Goal: Transaction & Acquisition: Purchase product/service

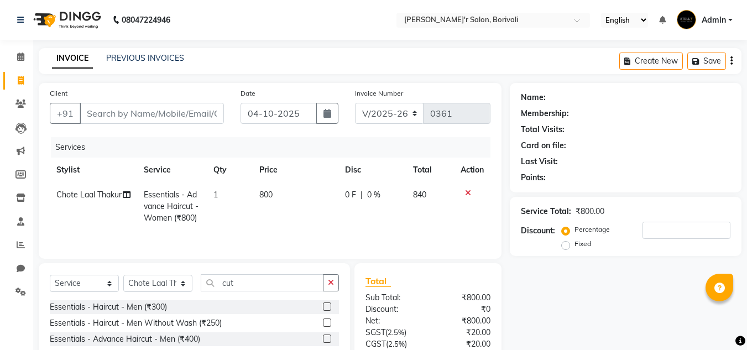
select select "8737"
select select "service"
select select "89310"
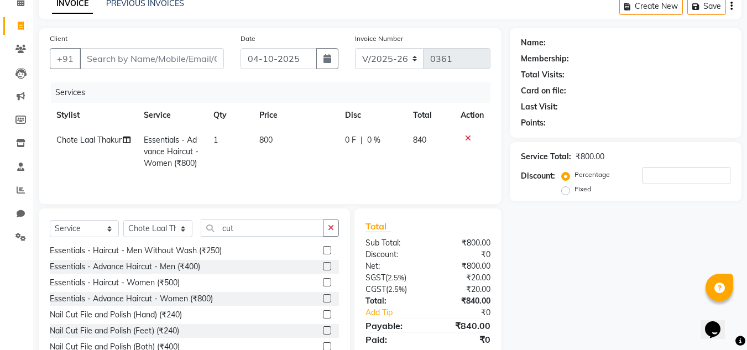
scroll to position [55, 0]
drag, startPoint x: 669, startPoint y: 301, endPoint x: 661, endPoint y: 300, distance: 8.4
click at [661, 300] on div "Name: Membership: Total Visits: Card on file: Last Visit: Points: Service Total…" at bounding box center [630, 199] width 240 height 343
click at [282, 233] on input "cut" at bounding box center [262, 227] width 123 height 17
type input "c"
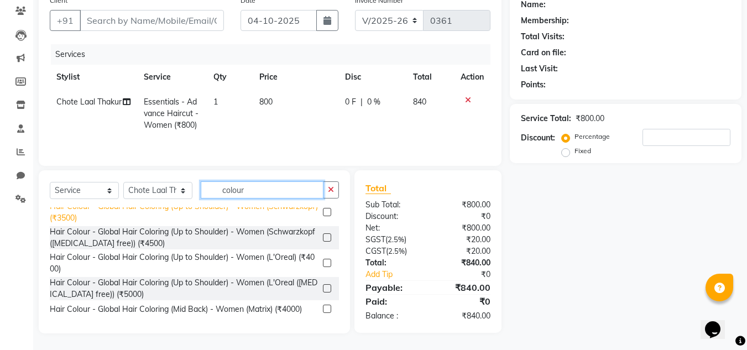
scroll to position [387, 0]
type input "colour"
click at [323, 304] on label at bounding box center [327, 308] width 8 height 8
click at [323, 305] on input "checkbox" at bounding box center [326, 308] width 7 height 7
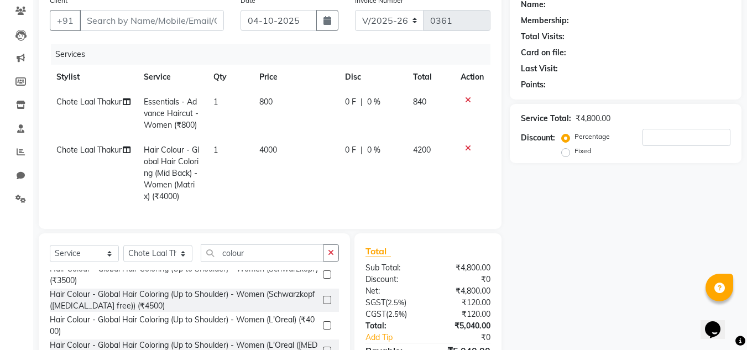
checkbox input "false"
click at [355, 149] on span "0 F" at bounding box center [350, 150] width 11 height 12
select select "89310"
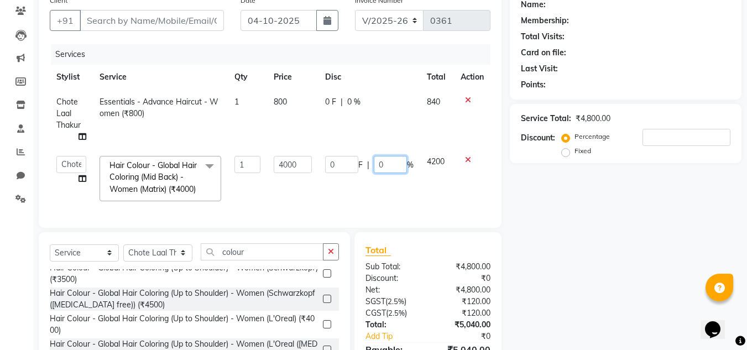
click at [374, 167] on input "0" at bounding box center [390, 164] width 33 height 17
click at [390, 167] on input "0" at bounding box center [390, 164] width 33 height 17
type input "50"
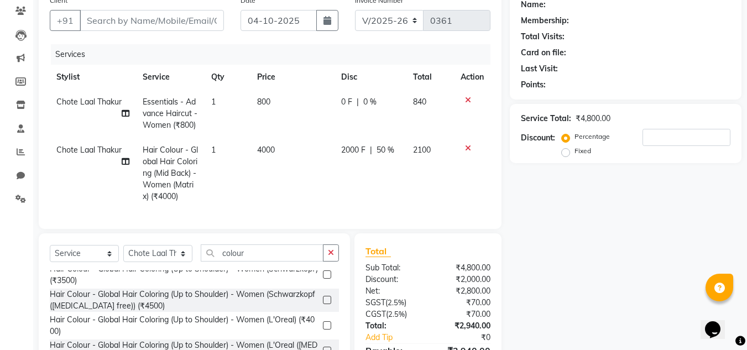
click at [423, 186] on td "2100" at bounding box center [430, 173] width 48 height 71
select select "89310"
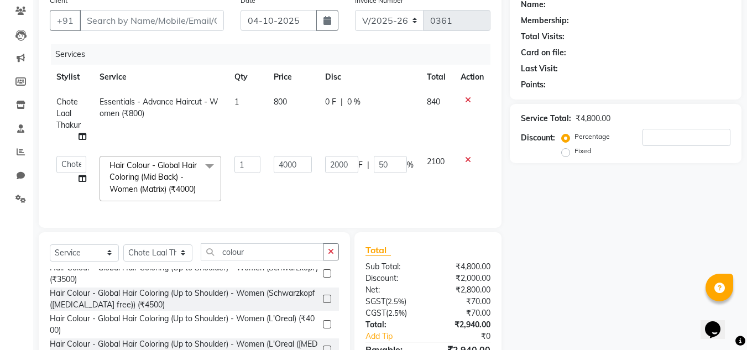
click at [621, 208] on div "Name: Membership: Total Visits: Card on file: Last Visit: Points: Service Total…" at bounding box center [630, 192] width 240 height 405
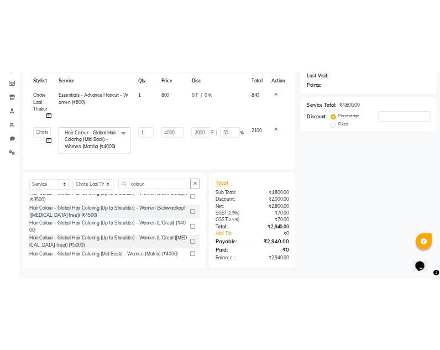
scroll to position [65, 0]
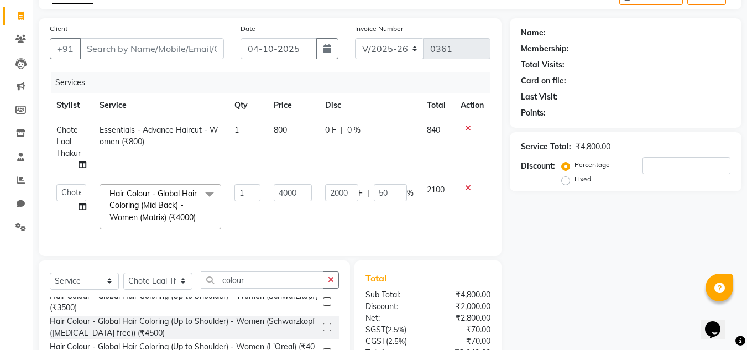
click at [544, 223] on div "Name: Membership: Total Visits: Card on file: Last Visit: Points: Service Total…" at bounding box center [630, 220] width 240 height 405
click at [379, 218] on td "2000 F | 50 %" at bounding box center [369, 206] width 102 height 59
click at [396, 185] on input "50" at bounding box center [390, 192] width 33 height 17
type input "5"
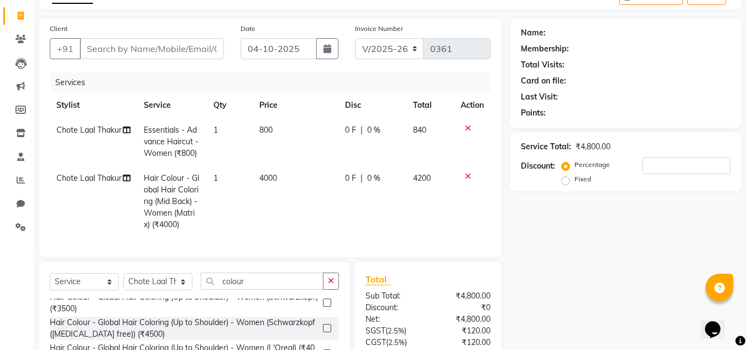
click at [478, 185] on td at bounding box center [472, 201] width 36 height 71
click at [371, 176] on span "0 %" at bounding box center [373, 178] width 13 height 12
select select "89310"
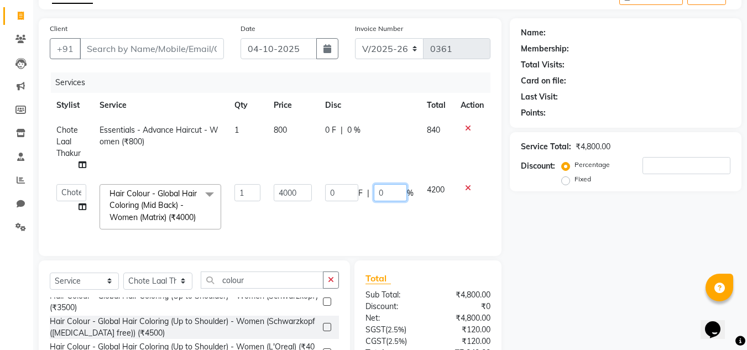
click at [389, 192] on input "0" at bounding box center [390, 192] width 33 height 17
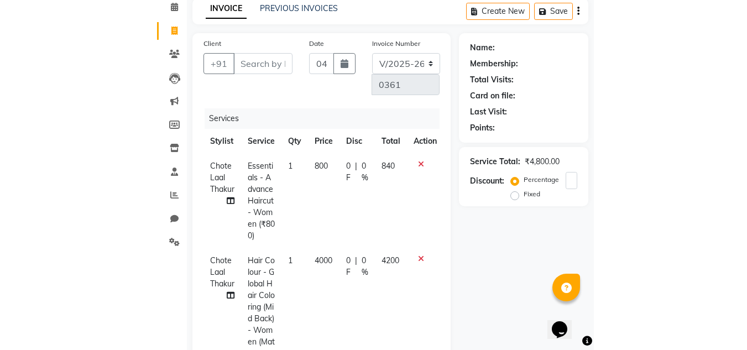
scroll to position [611, 0]
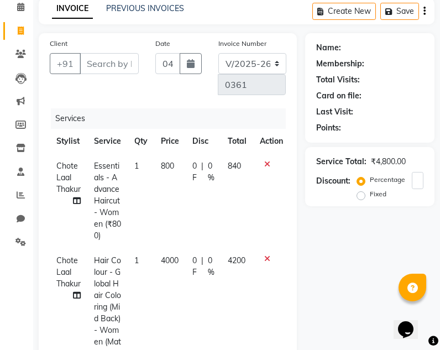
click at [235, 10] on div "INVOICE PREVIOUS INVOICES Create New Save" at bounding box center [237, 11] width 396 height 26
click at [345, 299] on div "Name: Membership: Total Visits: Card on file: Last Visit: Points: Service Total…" at bounding box center [374, 351] width 138 height 636
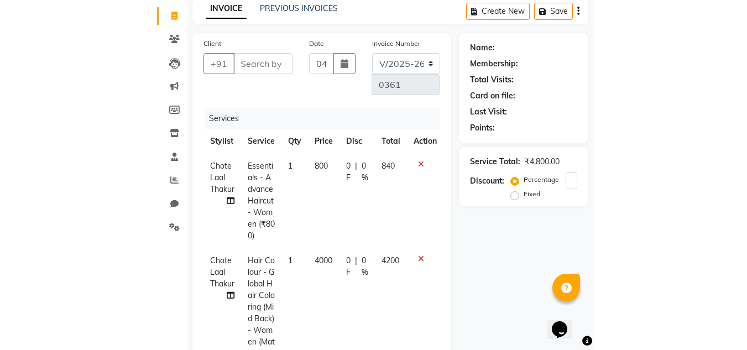
scroll to position [387, 0]
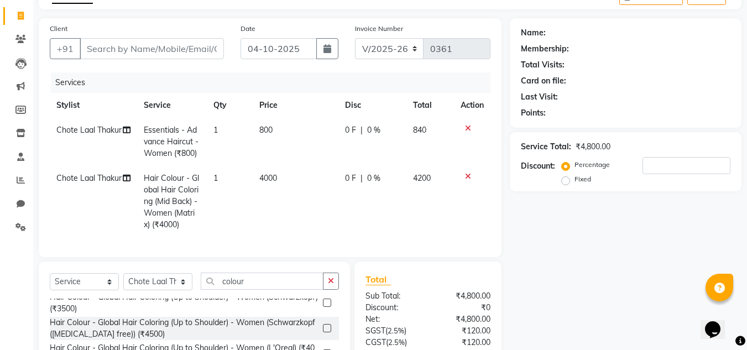
click at [383, 168] on td "0 F | 0 %" at bounding box center [372, 201] width 68 height 71
select select "89310"
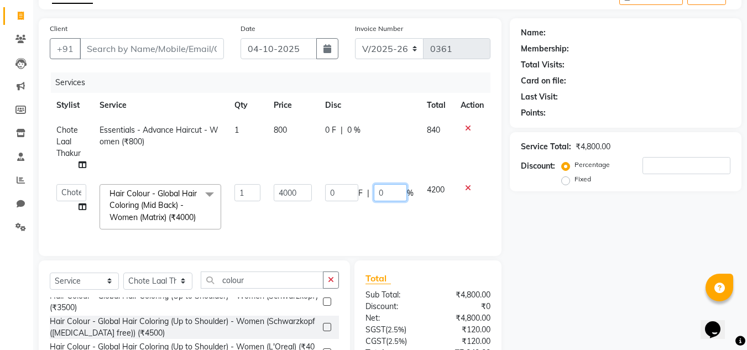
click at [384, 191] on input "0" at bounding box center [390, 192] width 33 height 17
type input "5"
type input "50"
click at [432, 235] on td "4200" at bounding box center [437, 206] width 34 height 59
select select "89310"
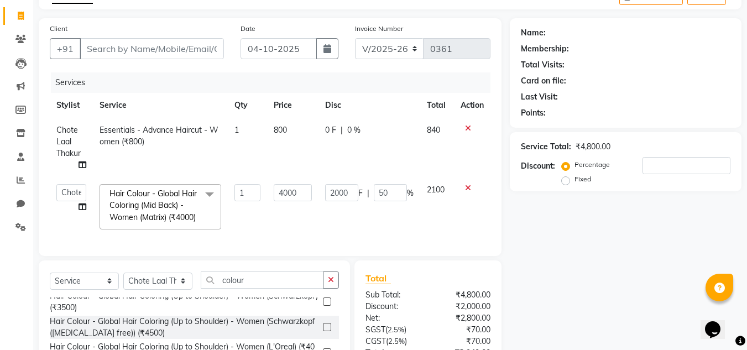
scroll to position [0, 0]
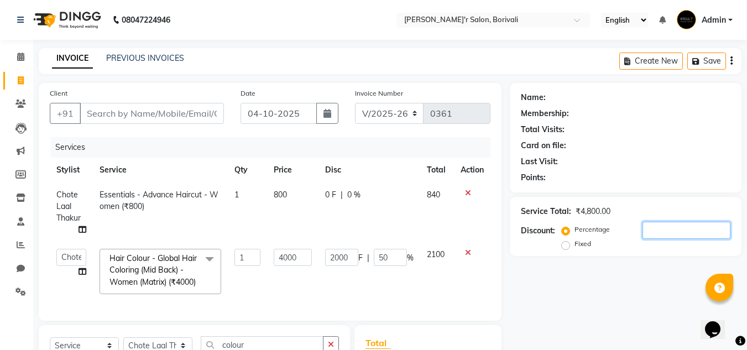
click at [664, 227] on input "number" at bounding box center [686, 230] width 88 height 17
click at [472, 286] on td at bounding box center [472, 271] width 36 height 59
click at [653, 305] on div "Name: Membership: Total Visits: Card on file: Last Visit: Points: Service Total…" at bounding box center [630, 285] width 240 height 405
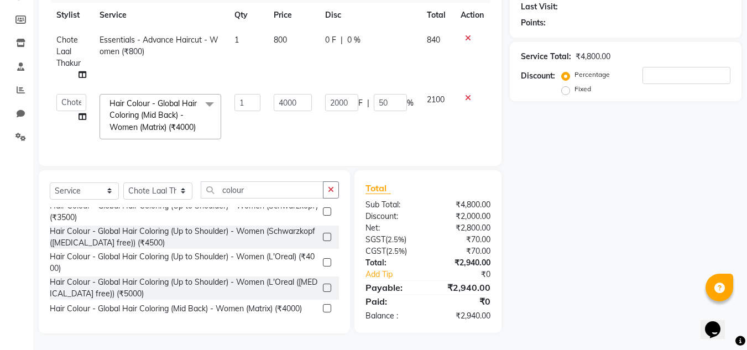
scroll to position [9, 0]
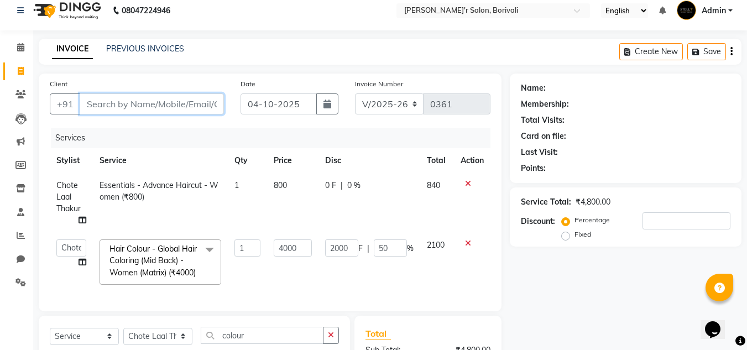
click at [142, 109] on input "Client" at bounding box center [152, 103] width 144 height 21
click at [468, 243] on icon at bounding box center [468, 243] width 6 height 8
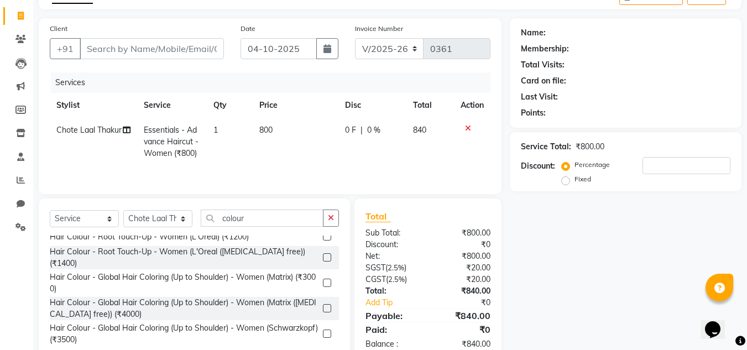
scroll to position [276, 0]
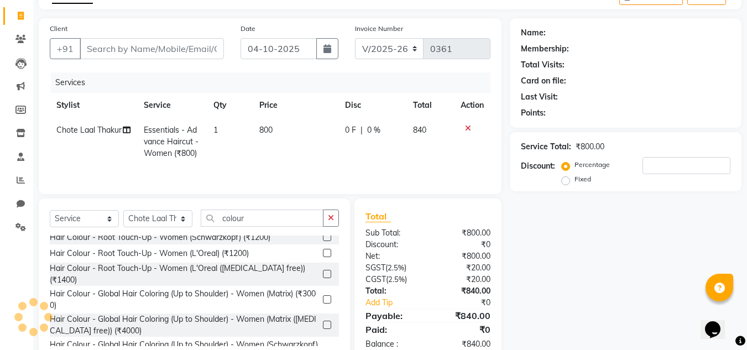
click at [323, 295] on label at bounding box center [327, 299] width 8 height 8
click at [323, 296] on input "checkbox" at bounding box center [326, 299] width 7 height 7
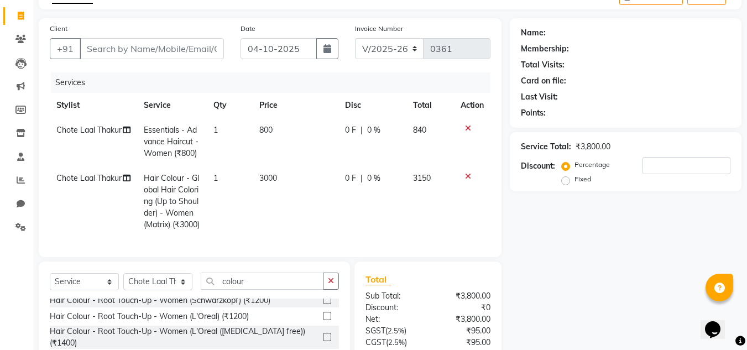
checkbox input "false"
click at [379, 177] on span "0 %" at bounding box center [373, 178] width 13 height 12
select select "89310"
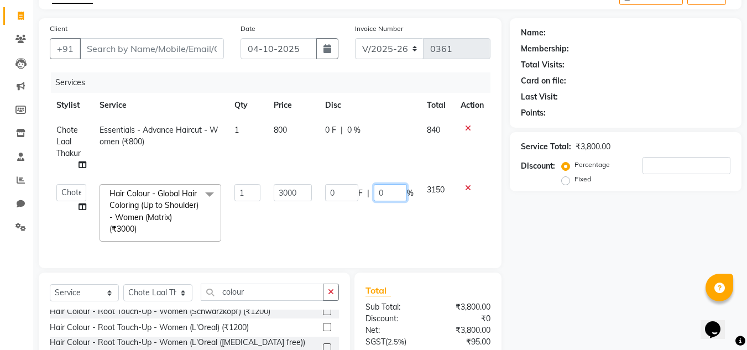
click at [385, 194] on input "0" at bounding box center [390, 192] width 33 height 17
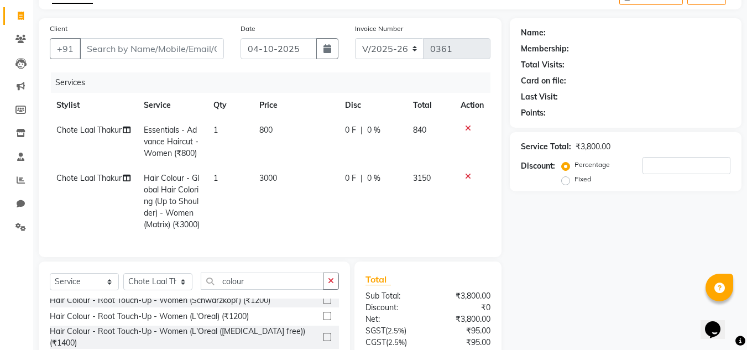
click at [357, 175] on div "0 F | 0 %" at bounding box center [372, 178] width 55 height 12
select select "89310"
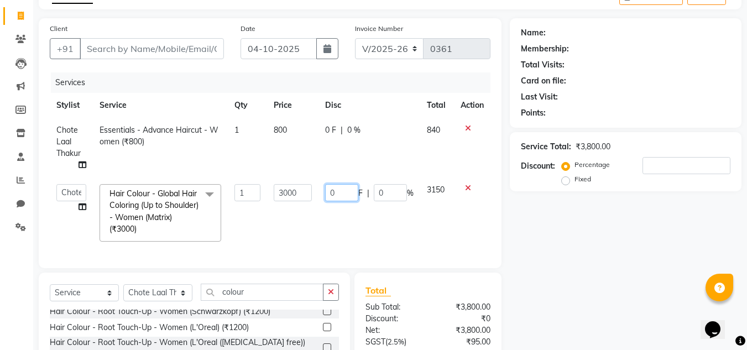
click at [342, 191] on input "0" at bounding box center [341, 192] width 33 height 17
type input "1000"
click at [368, 213] on td "1000 F | 0 %" at bounding box center [369, 212] width 102 height 71
select select "89310"
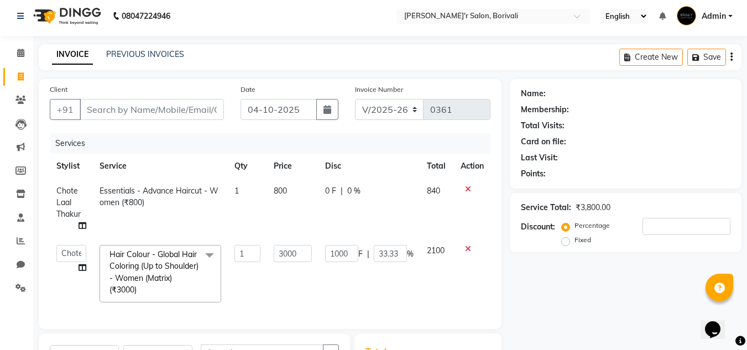
scroll to position [0, 0]
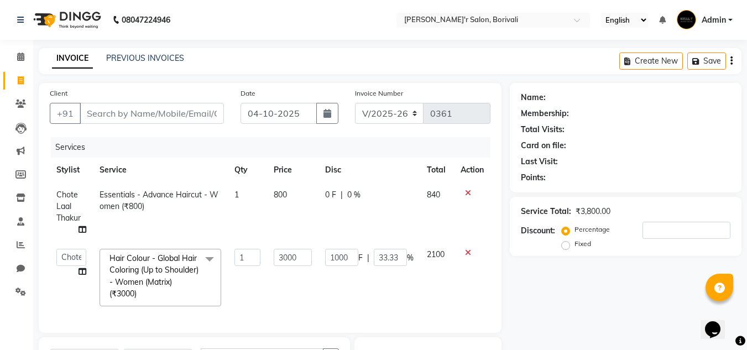
click at [431, 279] on td "2100" at bounding box center [437, 277] width 34 height 71
click at [352, 194] on span "0 %" at bounding box center [353, 195] width 13 height 12
select select "89310"
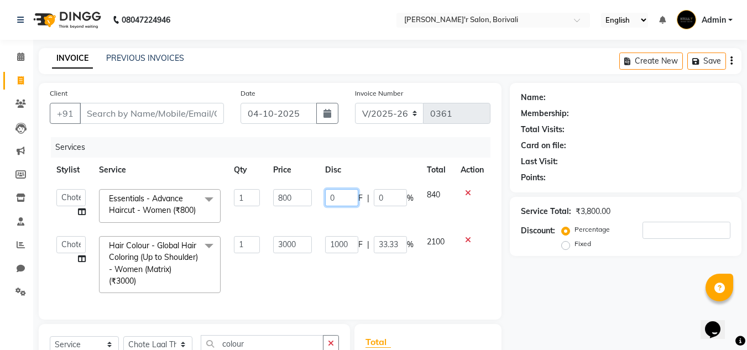
click at [348, 197] on input "0" at bounding box center [341, 197] width 33 height 17
type input "40"
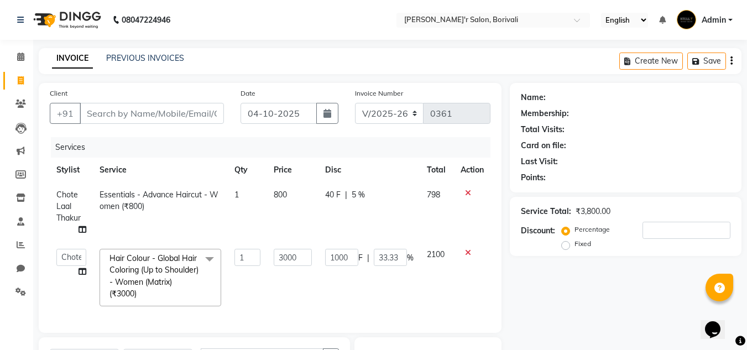
click at [364, 216] on td "40 F | 5 %" at bounding box center [369, 212] width 102 height 60
select select "89310"
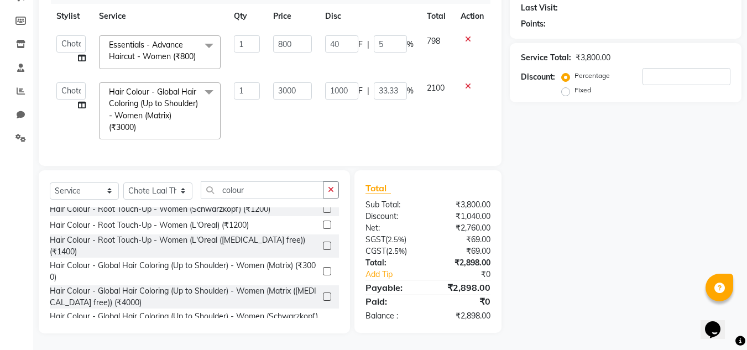
scroll to position [119, 0]
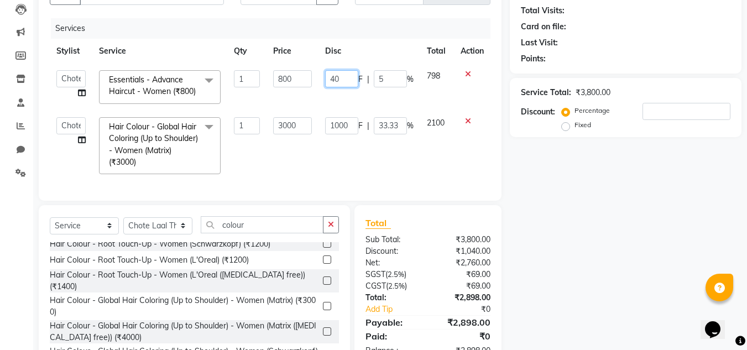
click at [344, 74] on input "40" at bounding box center [341, 78] width 33 height 17
type input "4"
click at [357, 91] on td "F | 5 %" at bounding box center [369, 87] width 102 height 47
select select "89310"
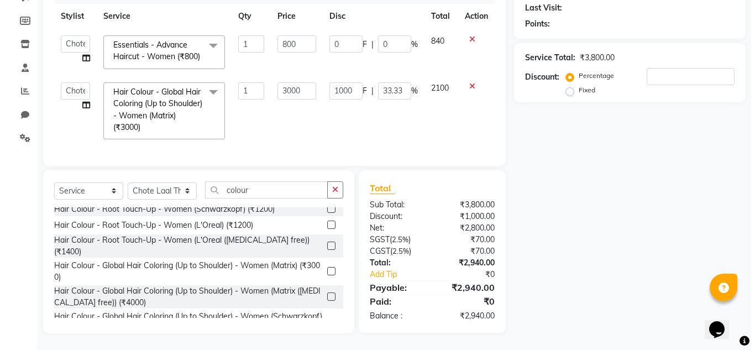
scroll to position [0, 0]
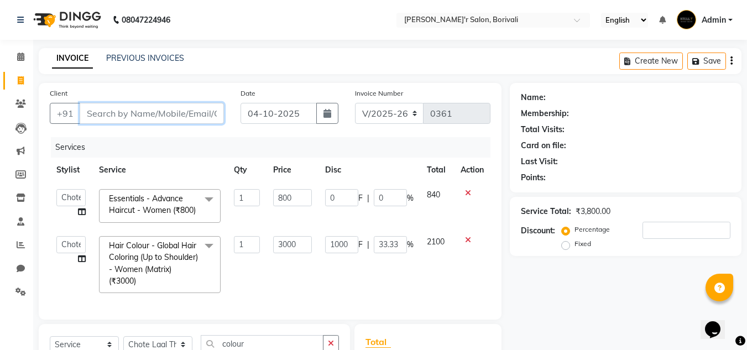
click at [192, 112] on input "Client" at bounding box center [152, 113] width 144 height 21
type input "9"
type input "0"
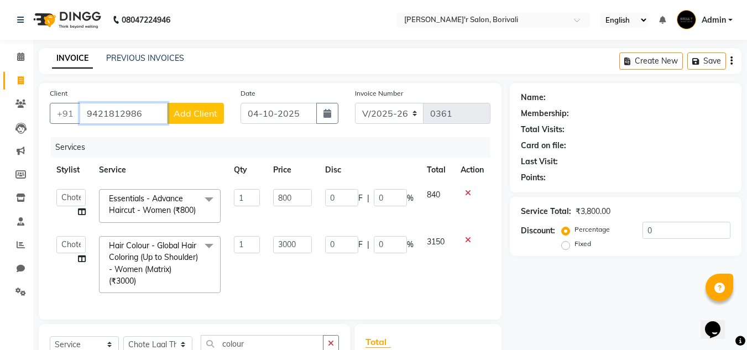
type input "9421812986"
click at [185, 114] on span "Add Client" at bounding box center [196, 113] width 44 height 11
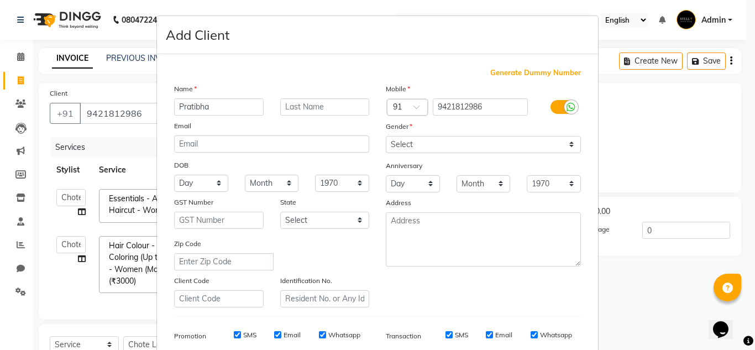
type input "Pratibha"
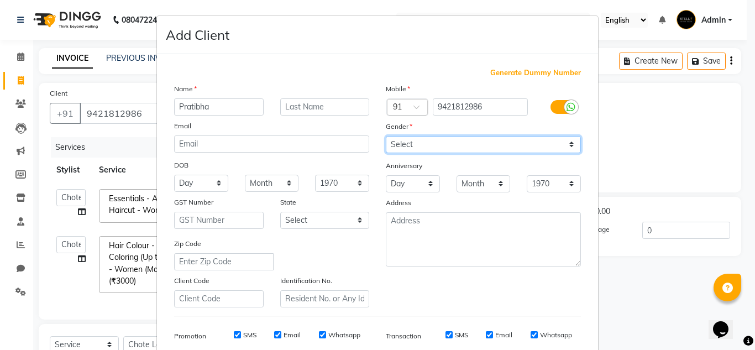
click at [422, 144] on select "Select [DEMOGRAPHIC_DATA] [DEMOGRAPHIC_DATA] Other Prefer Not To Say" at bounding box center [483, 144] width 195 height 17
select select "[DEMOGRAPHIC_DATA]"
click at [386, 136] on select "Select [DEMOGRAPHIC_DATA] [DEMOGRAPHIC_DATA] Other Prefer Not To Say" at bounding box center [483, 144] width 195 height 17
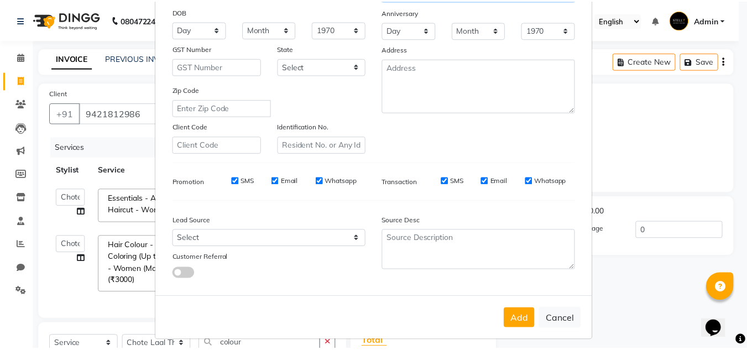
scroll to position [160, 0]
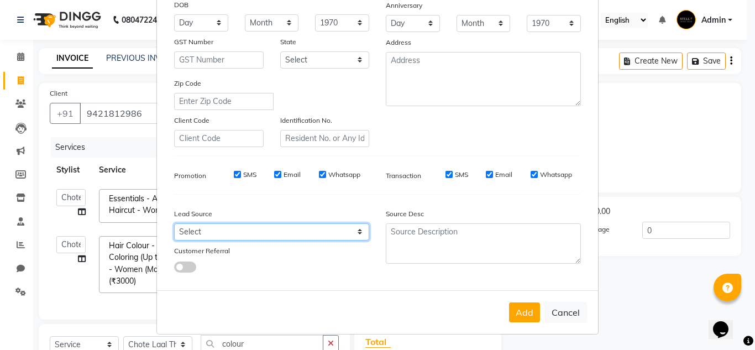
click at [257, 235] on select "Select Walk-in Referral Internet Friend Word of Mouth Advertisement Facebook Ju…" at bounding box center [271, 231] width 195 height 17
select select "56608"
click at [174, 223] on select "Select Walk-in Referral Internet Friend Word of Mouth Advertisement Facebook Ju…" at bounding box center [271, 231] width 195 height 17
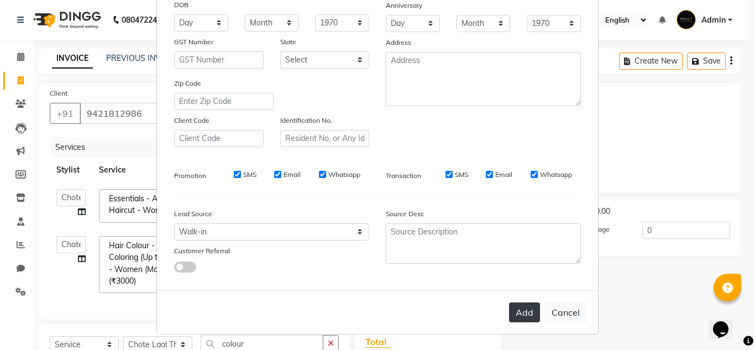
click at [524, 314] on button "Add" at bounding box center [524, 312] width 31 height 20
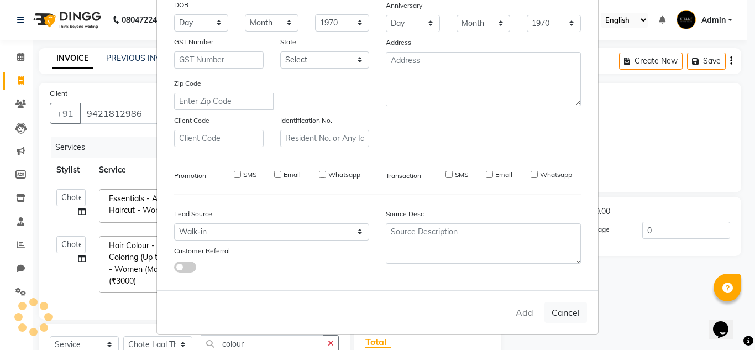
select select
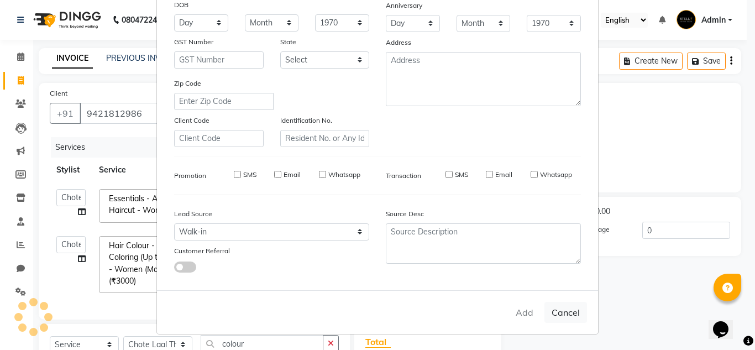
select select
checkbox input "false"
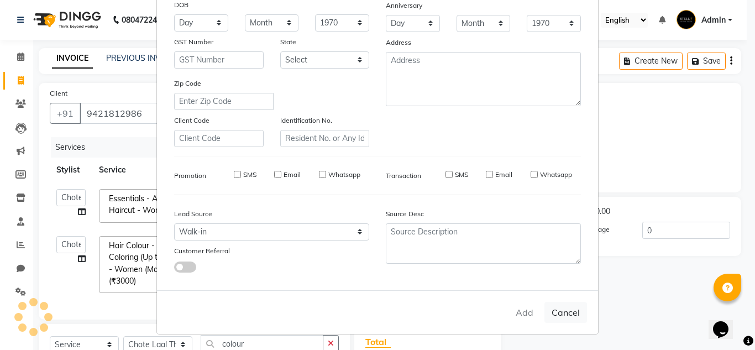
checkbox input "false"
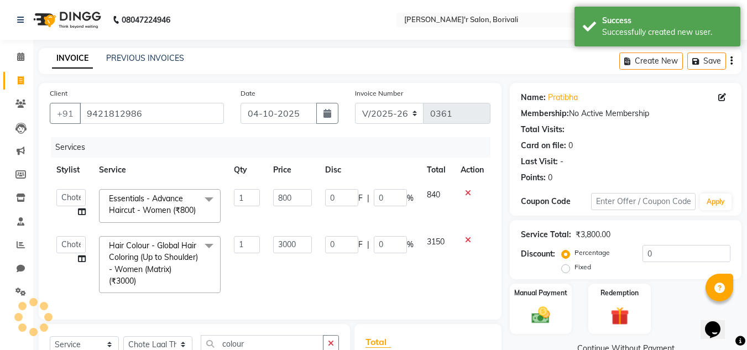
scroll to position [174, 0]
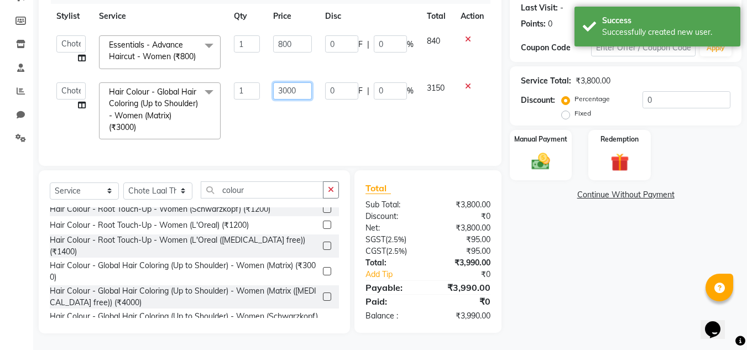
click at [300, 82] on input "3000" at bounding box center [292, 90] width 38 height 17
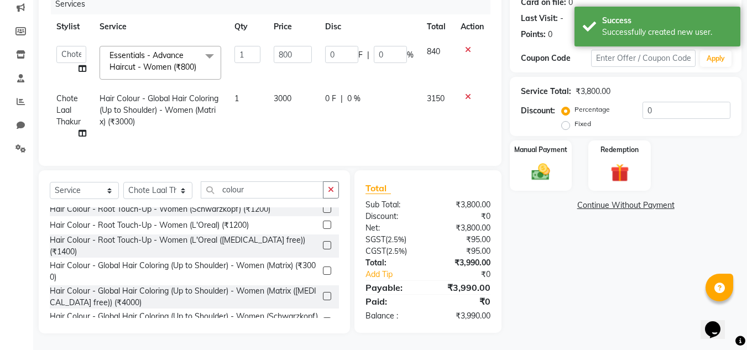
scroll to position [163, 0]
click at [335, 93] on span "0 F" at bounding box center [330, 99] width 11 height 12
select select "89310"
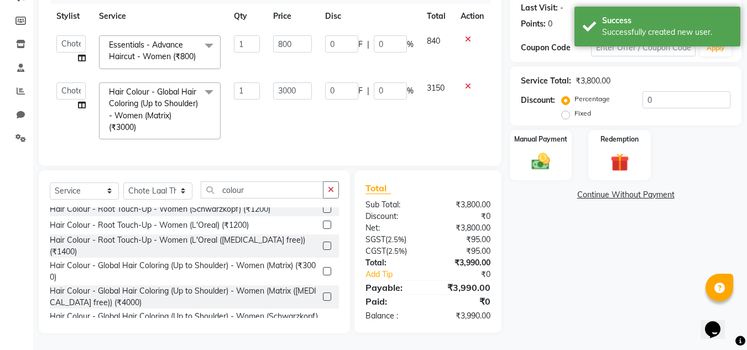
scroll to position [174, 0]
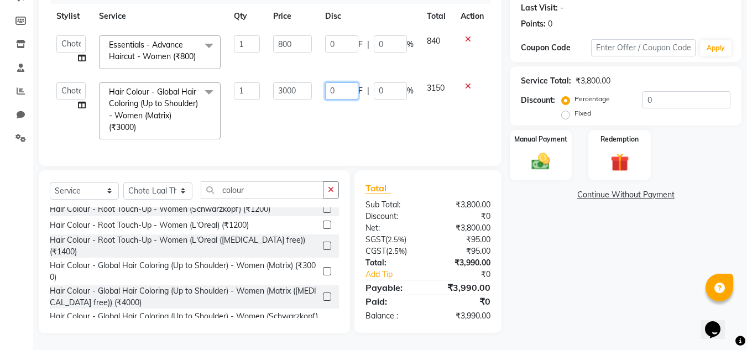
click at [336, 85] on input "0" at bounding box center [341, 90] width 33 height 17
type input "1000"
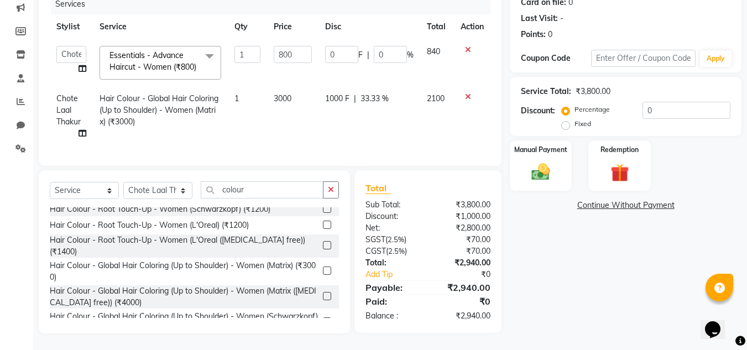
click at [425, 118] on td "2100" at bounding box center [437, 116] width 34 height 60
select select "89310"
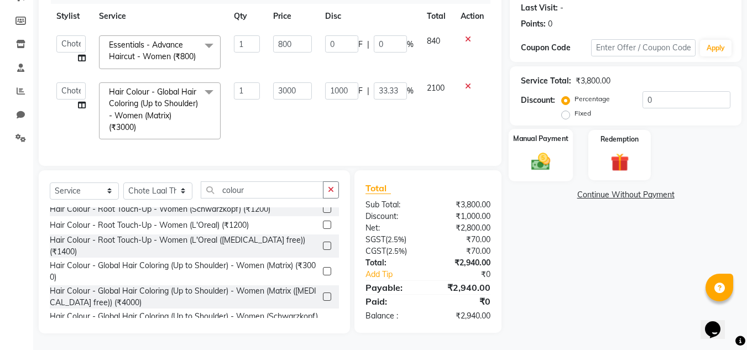
click at [545, 133] on label "Manual Payment" at bounding box center [540, 138] width 55 height 11
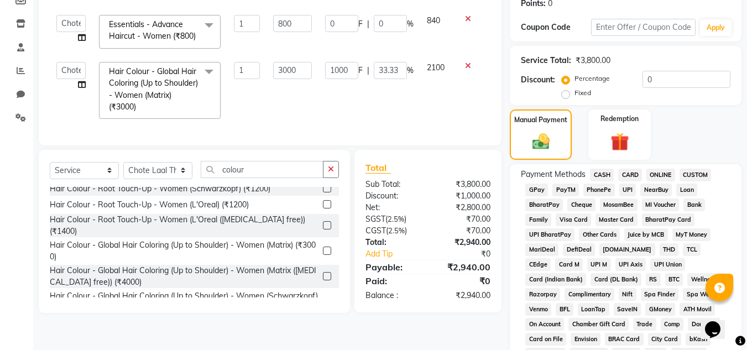
click at [541, 187] on span "GPay" at bounding box center [536, 189] width 23 height 13
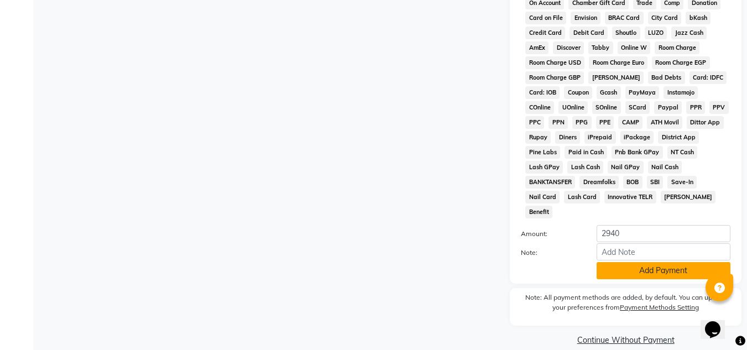
click at [628, 262] on button "Add Payment" at bounding box center [663, 270] width 134 height 17
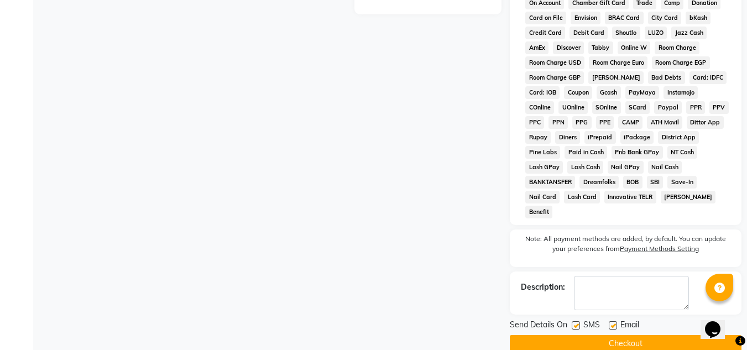
scroll to position [499, 0]
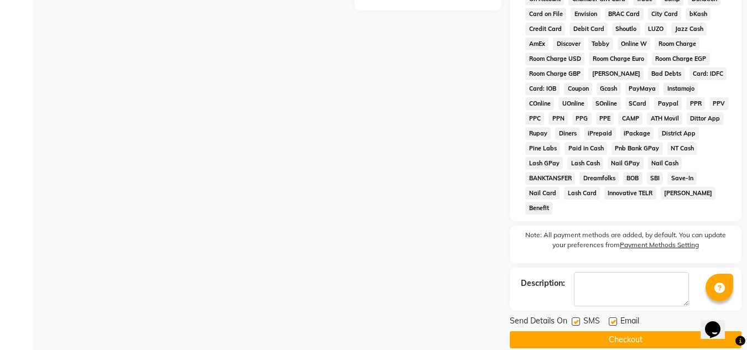
click at [651, 331] on button "Checkout" at bounding box center [626, 339] width 232 height 17
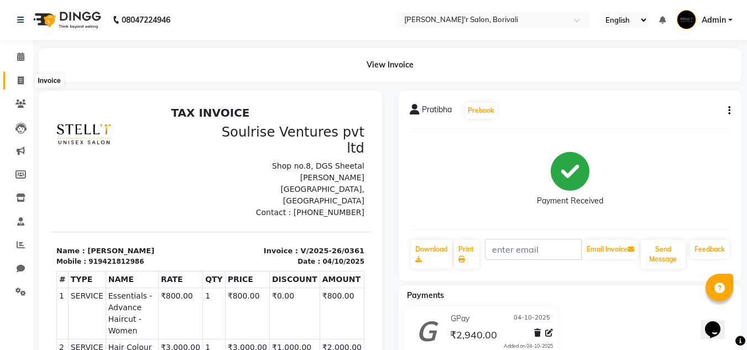
click at [17, 78] on span at bounding box center [20, 81] width 19 height 13
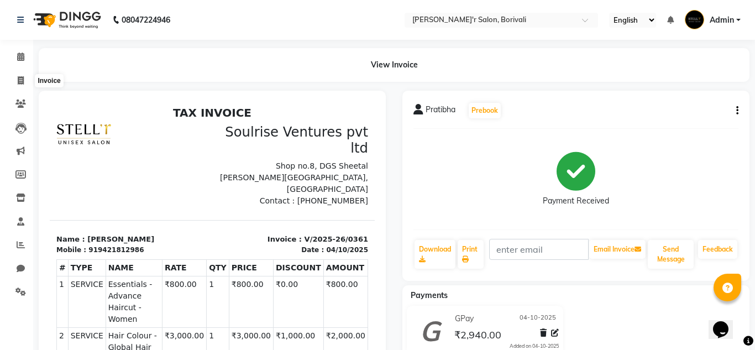
select select "8737"
select select "service"
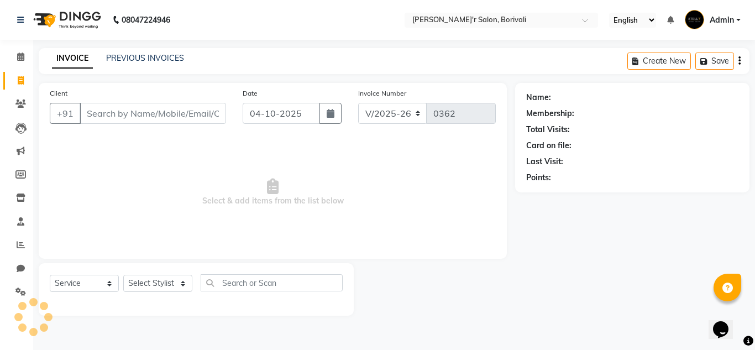
click at [113, 113] on input "Client" at bounding box center [153, 113] width 146 height 21
click at [159, 287] on select "Select Stylist [PERSON_NAME] Chote Laal [PERSON_NAME] [PERSON_NAME] [PERSON_NAM…" at bounding box center [157, 283] width 69 height 17
click at [264, 233] on span "Select & add items from the list below" at bounding box center [273, 192] width 446 height 111
click at [23, 61] on span at bounding box center [20, 57] width 19 height 13
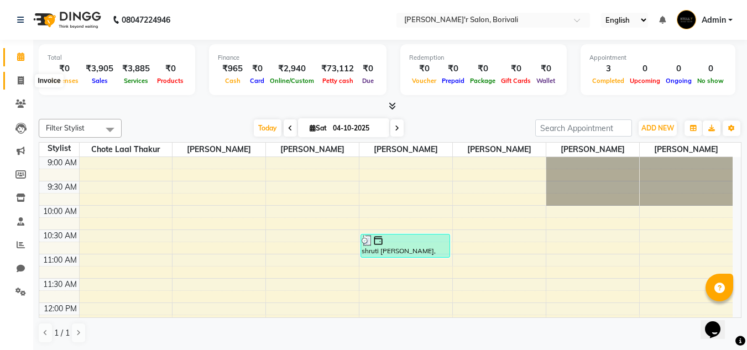
click at [18, 78] on icon at bounding box center [21, 80] width 6 height 8
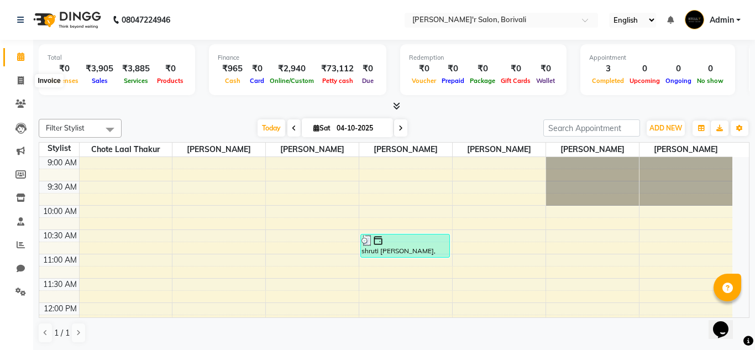
select select "8737"
select select "service"
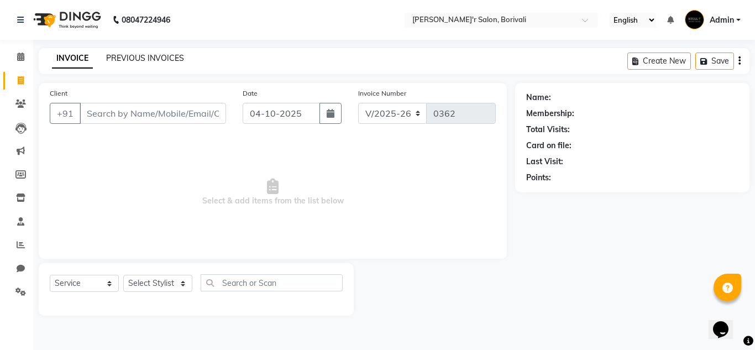
click at [127, 58] on link "PREVIOUS INVOICES" at bounding box center [145, 58] width 78 height 10
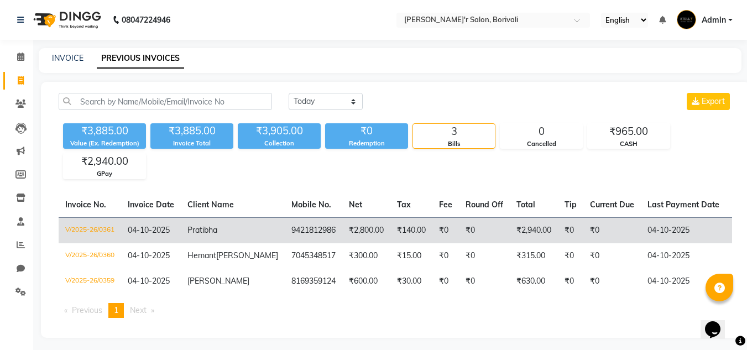
click at [285, 226] on td "9421812986" at bounding box center [313, 230] width 57 height 26
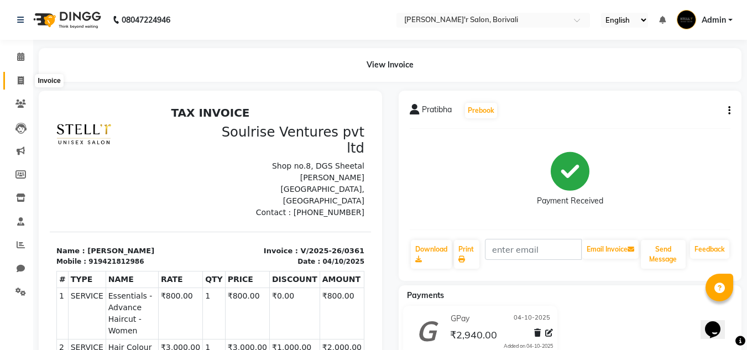
drag, startPoint x: 20, startPoint y: 77, endPoint x: 54, endPoint y: 90, distance: 35.5
click at [20, 77] on icon at bounding box center [21, 80] width 6 height 8
select select "8737"
select select "service"
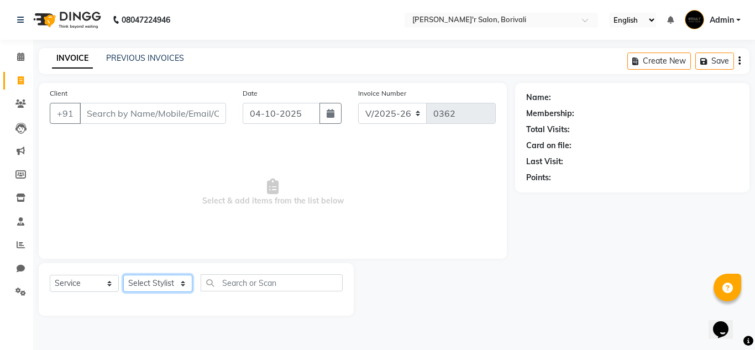
click at [169, 282] on select "Select Stylist [PERSON_NAME] Chote Laal [PERSON_NAME] [PERSON_NAME] [PERSON_NAM…" at bounding box center [157, 283] width 69 height 17
select select "89314"
click at [123, 275] on select "Select Stylist [PERSON_NAME] Chote Laal [PERSON_NAME] [PERSON_NAME] [PERSON_NAM…" at bounding box center [157, 283] width 69 height 17
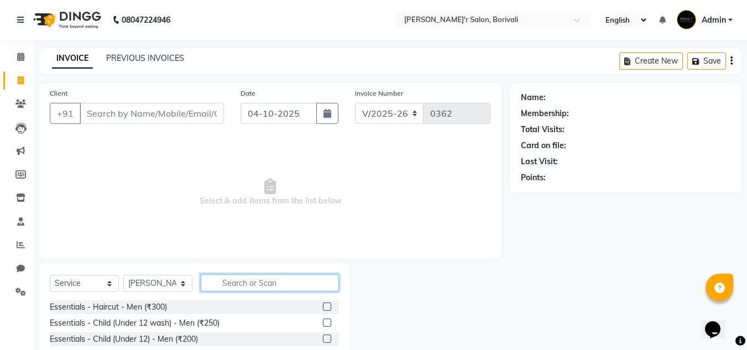
click at [248, 288] on input "text" at bounding box center [270, 282] width 138 height 17
click at [323, 308] on label at bounding box center [327, 306] width 8 height 8
click at [323, 308] on input "checkbox" at bounding box center [326, 306] width 7 height 7
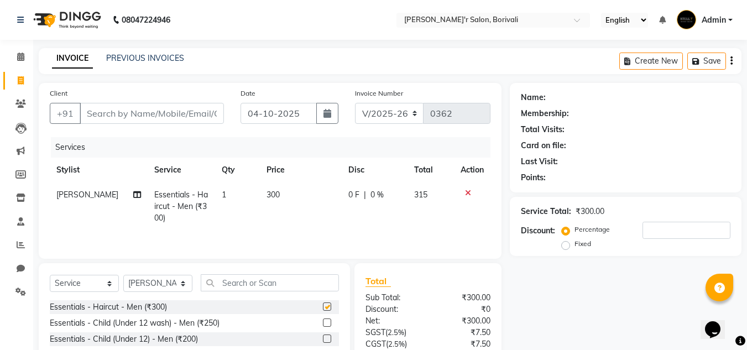
checkbox input "false"
click at [14, 62] on span at bounding box center [20, 57] width 19 height 13
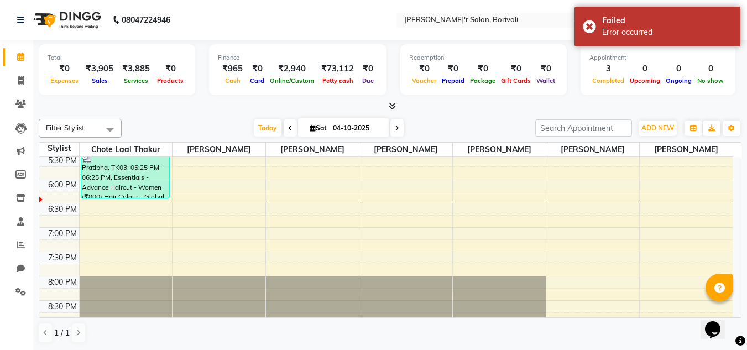
scroll to position [361, 0]
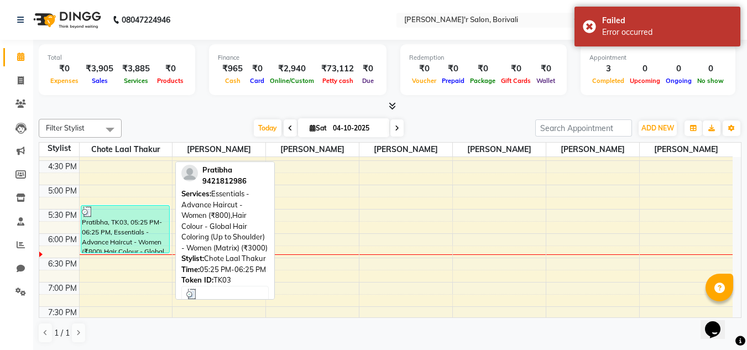
click at [120, 214] on div at bounding box center [125, 211] width 87 height 11
select select "3"
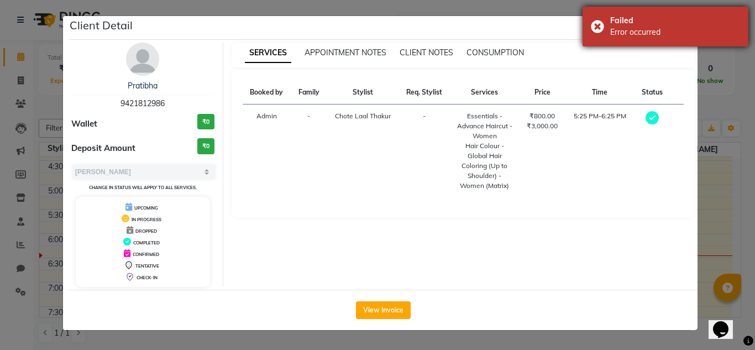
click at [595, 19] on div "Failed Error occurred" at bounding box center [666, 27] width 166 height 40
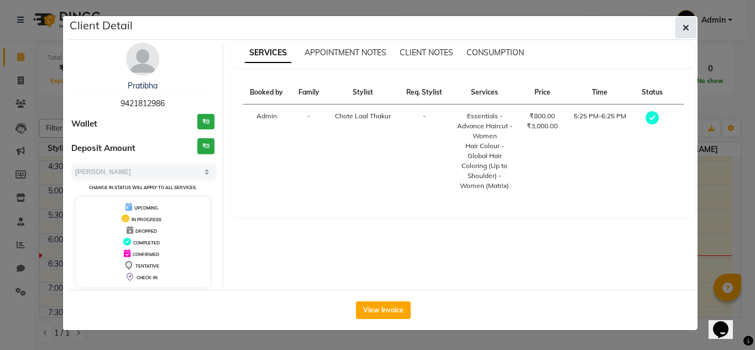
click at [685, 21] on button "button" at bounding box center [685, 27] width 21 height 21
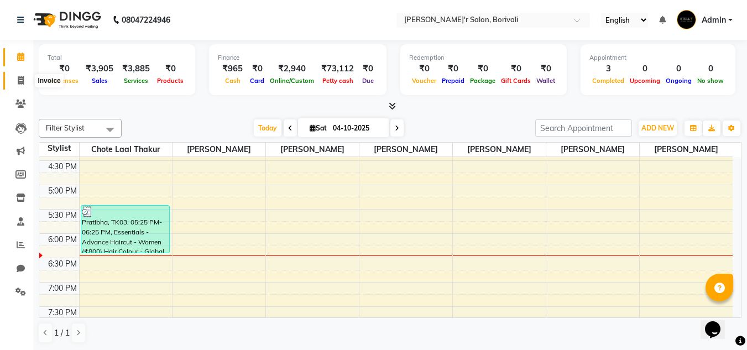
click at [21, 77] on icon at bounding box center [21, 80] width 6 height 8
select select "service"
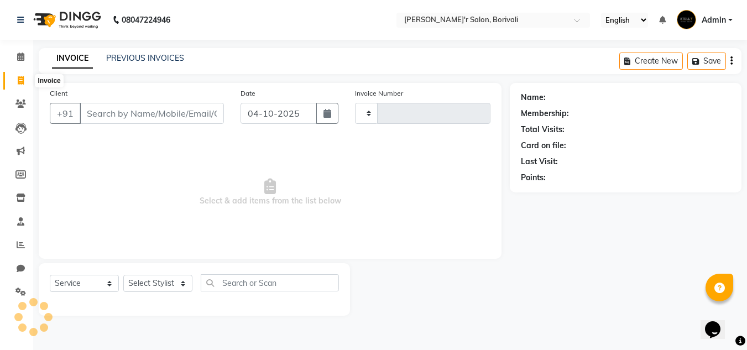
type input "0362"
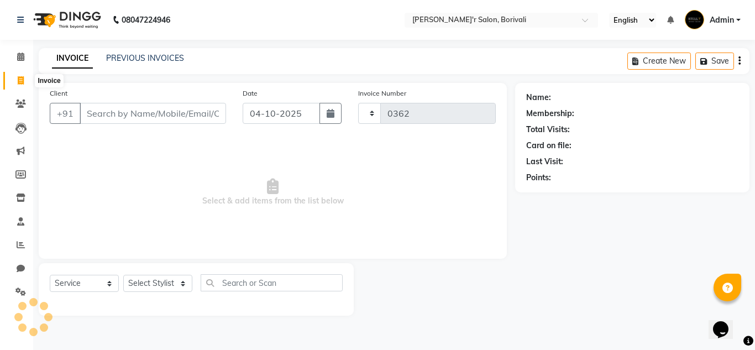
select select "8737"
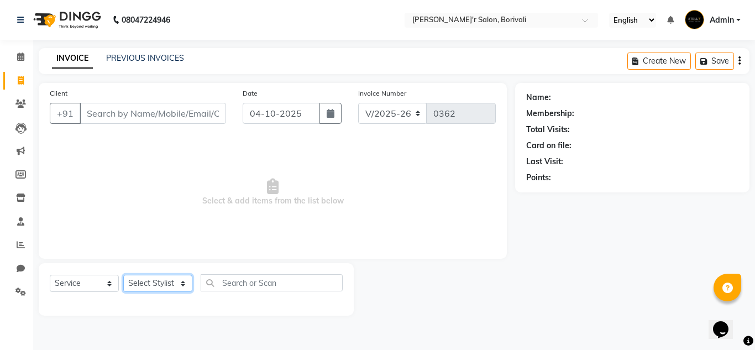
click at [164, 284] on select "Select Stylist [PERSON_NAME] Chote Laal [PERSON_NAME] [PERSON_NAME] [PERSON_NAM…" at bounding box center [157, 283] width 69 height 17
select select "89314"
click at [123, 275] on select "Select Stylist [PERSON_NAME] Chote Laal [PERSON_NAME] [PERSON_NAME] [PERSON_NAM…" at bounding box center [157, 283] width 69 height 17
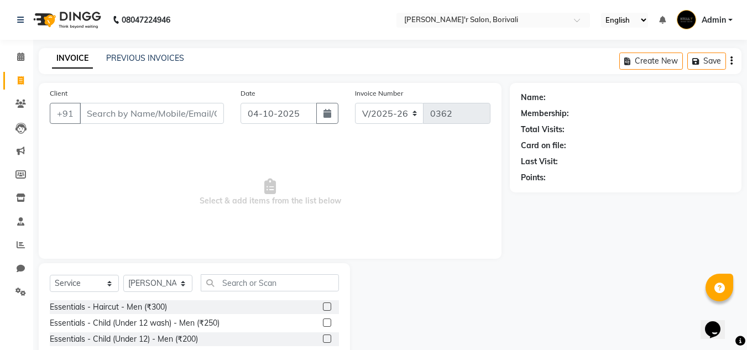
click at [323, 306] on label at bounding box center [327, 306] width 8 height 8
click at [323, 306] on input "checkbox" at bounding box center [326, 306] width 7 height 7
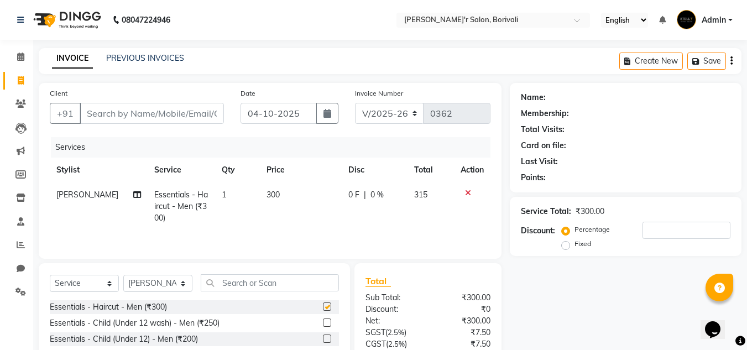
checkbox input "false"
click at [185, 104] on input "Client" at bounding box center [152, 113] width 144 height 21
type input "0"
click at [166, 115] on input "Client" at bounding box center [152, 113] width 144 height 21
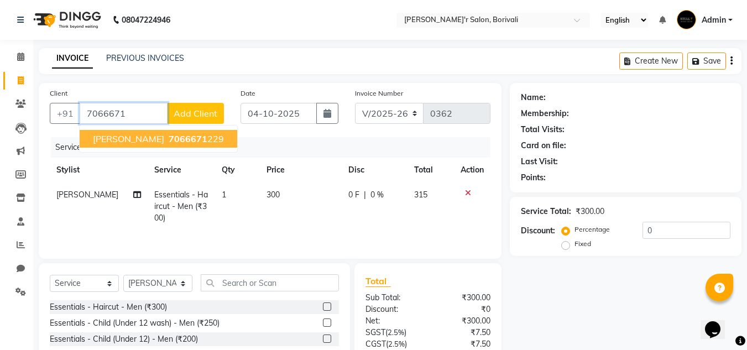
click at [189, 135] on ngb-highlight "7066671 229" at bounding box center [194, 138] width 57 height 11
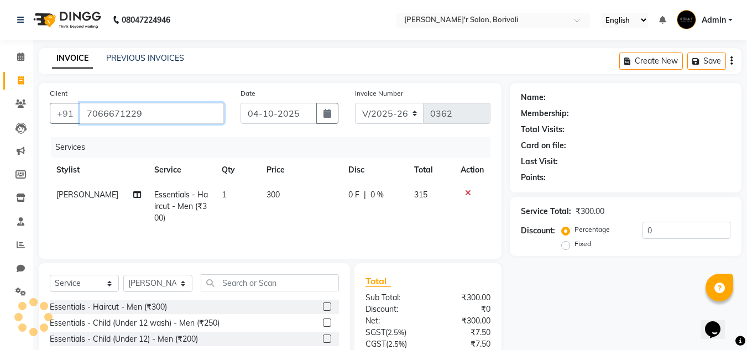
type input "7066671229"
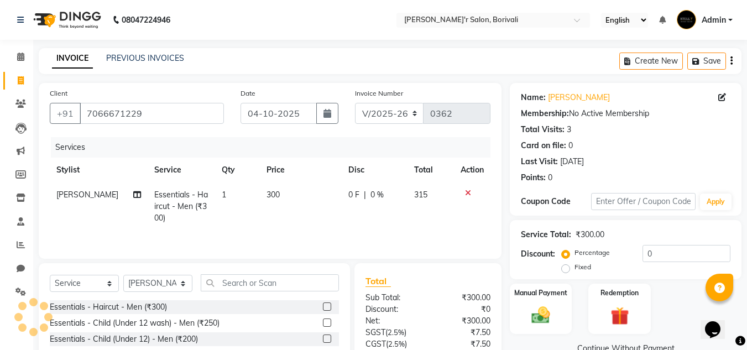
scroll to position [93, 0]
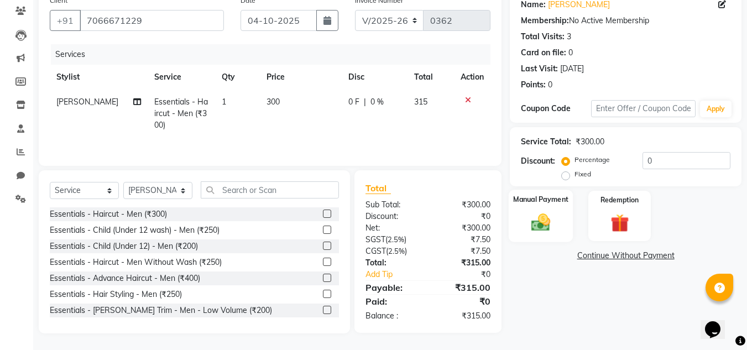
click at [569, 211] on div "Manual Payment" at bounding box center [540, 216] width 65 height 53
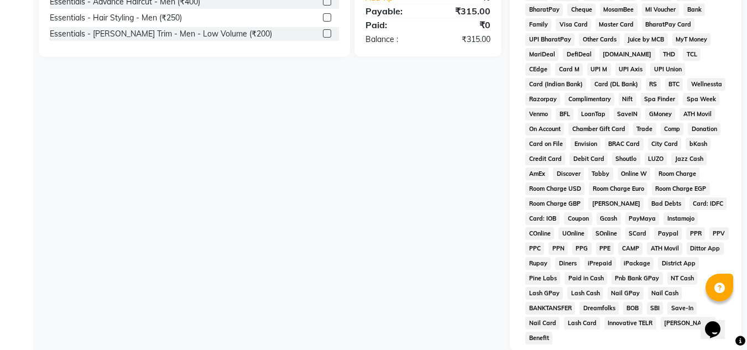
scroll to position [203, 0]
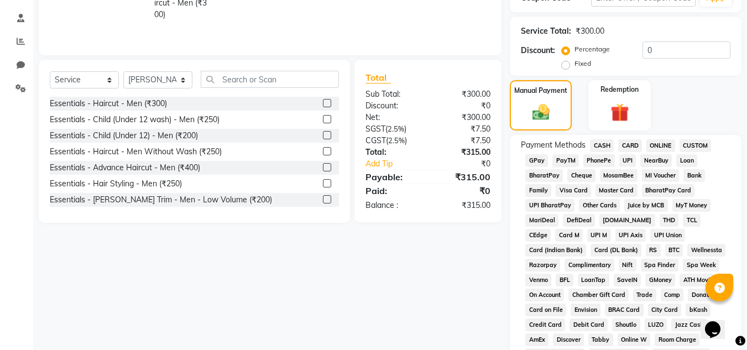
click at [538, 157] on span "GPay" at bounding box center [536, 160] width 23 height 13
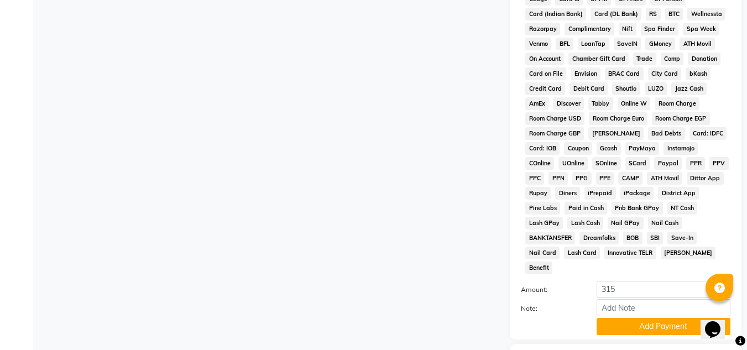
scroll to position [495, 0]
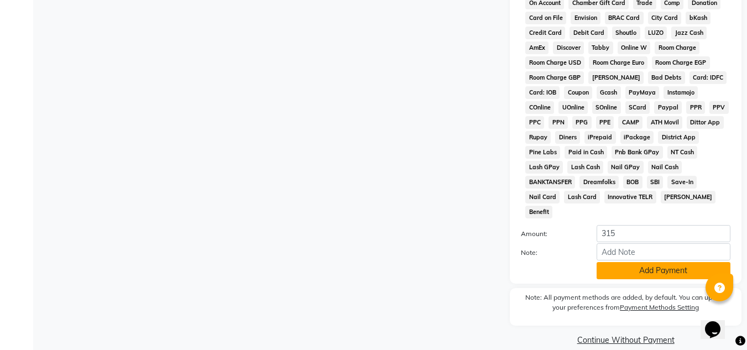
click at [639, 262] on button "Add Payment" at bounding box center [663, 270] width 134 height 17
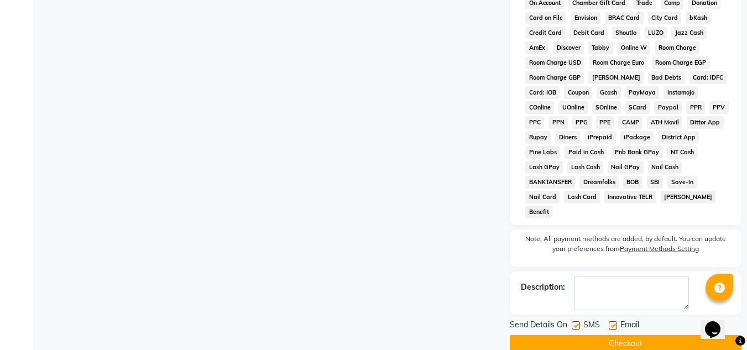
scroll to position [499, 0]
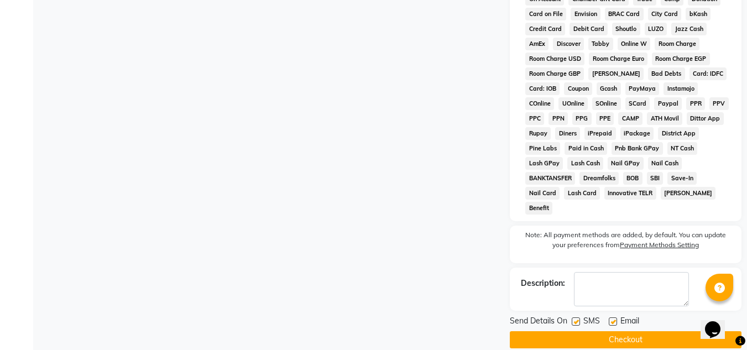
click at [634, 331] on button "Checkout" at bounding box center [626, 339] width 232 height 17
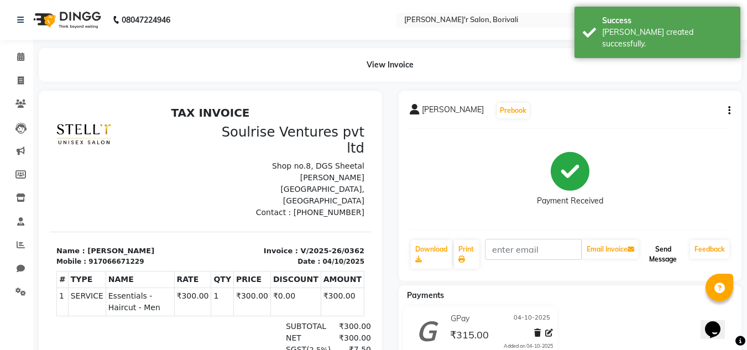
drag, startPoint x: 660, startPoint y: 251, endPoint x: 380, endPoint y: 196, distance: 285.0
click at [654, 250] on button "Send Message" at bounding box center [663, 254] width 45 height 29
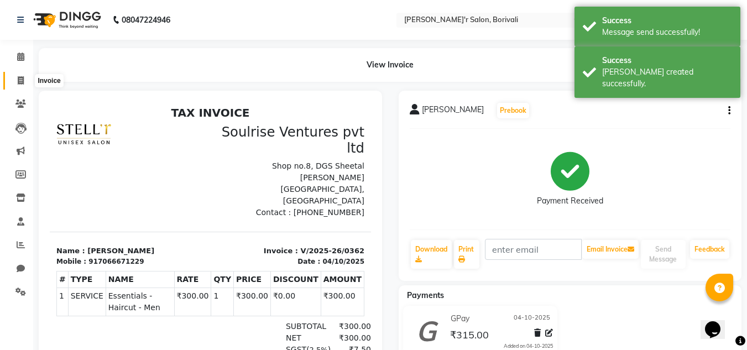
drag, startPoint x: 20, startPoint y: 77, endPoint x: 27, endPoint y: 76, distance: 6.3
click at [20, 77] on icon at bounding box center [21, 80] width 6 height 8
select select "8737"
select select "service"
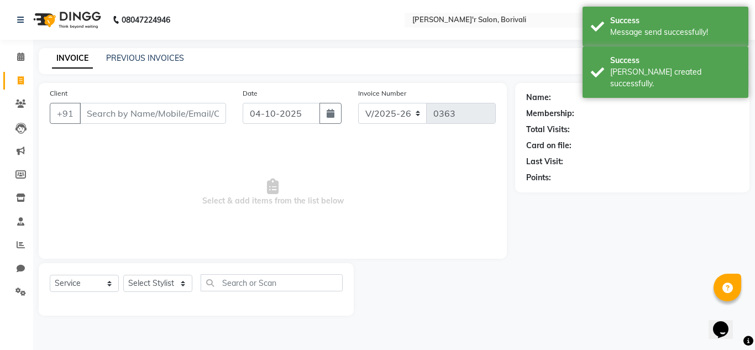
click at [105, 111] on input "Client" at bounding box center [153, 113] width 146 height 21
